Goal: Information Seeking & Learning: Learn about a topic

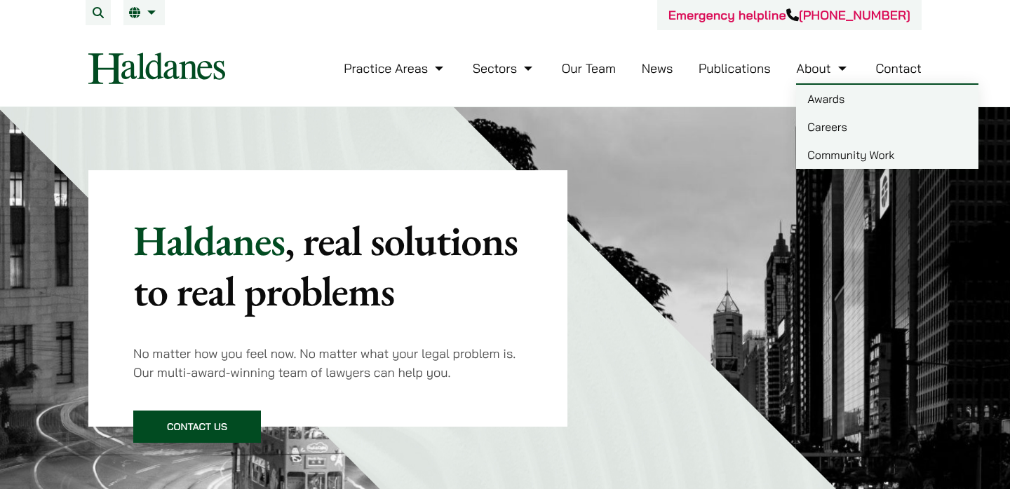
click at [836, 128] on link "Careers" at bounding box center [887, 127] width 182 height 28
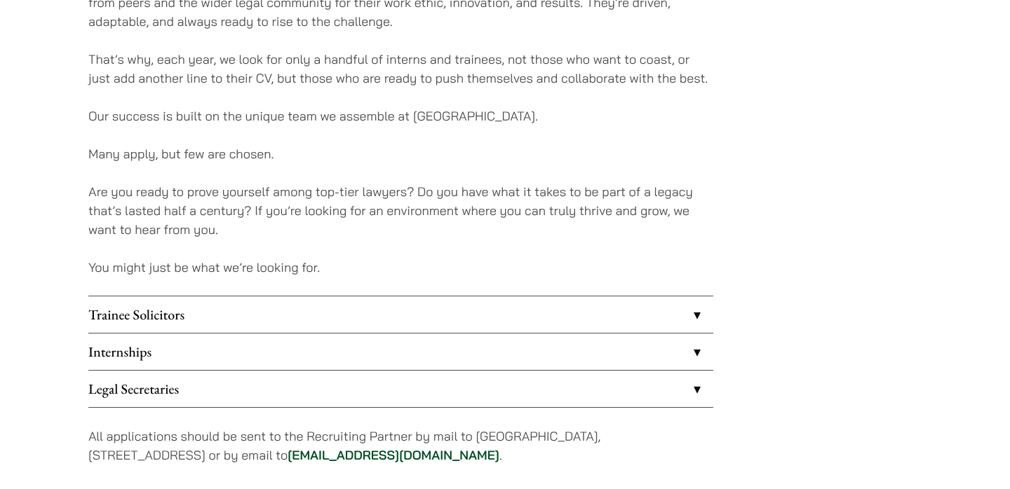
scroll to position [1075, 0]
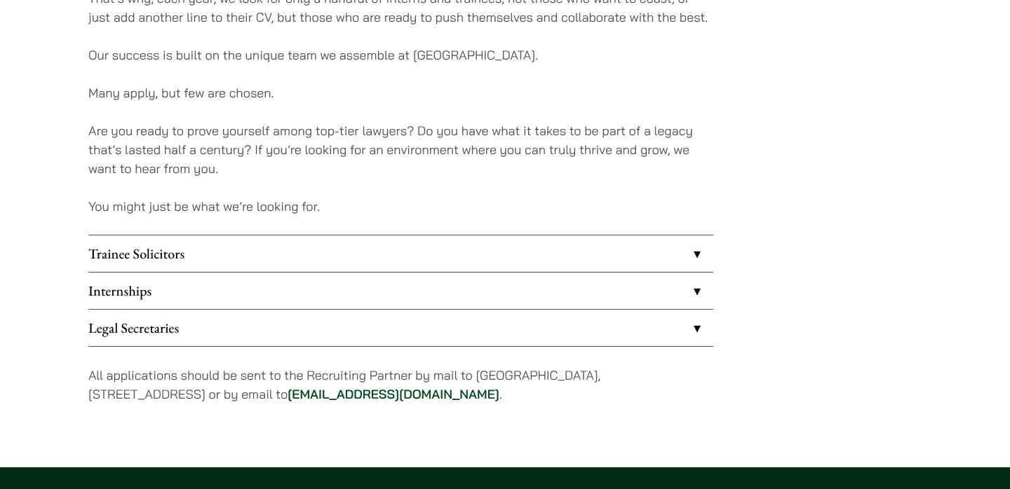
click at [149, 296] on link "Internships" at bounding box center [400, 291] width 625 height 36
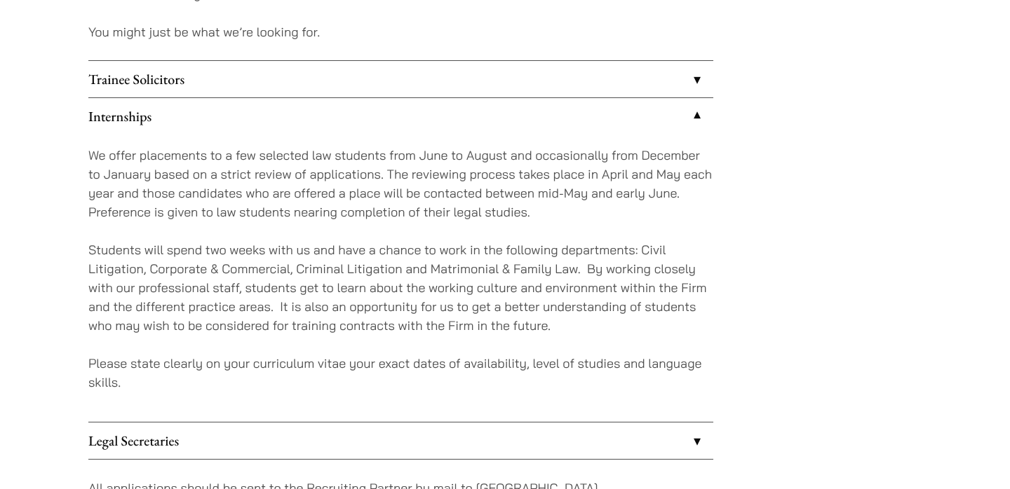
scroll to position [1250, 0]
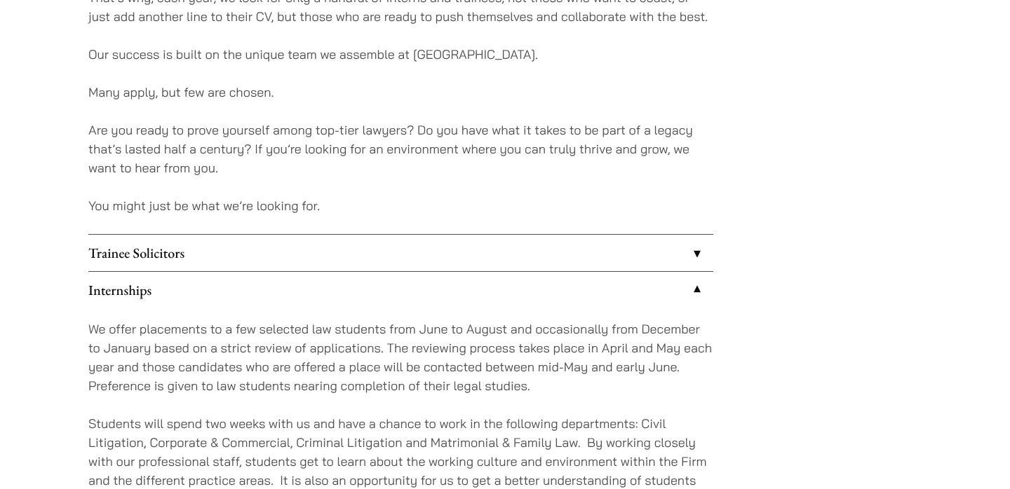
scroll to position [1075, 0]
